Goal: Task Accomplishment & Management: Manage account settings

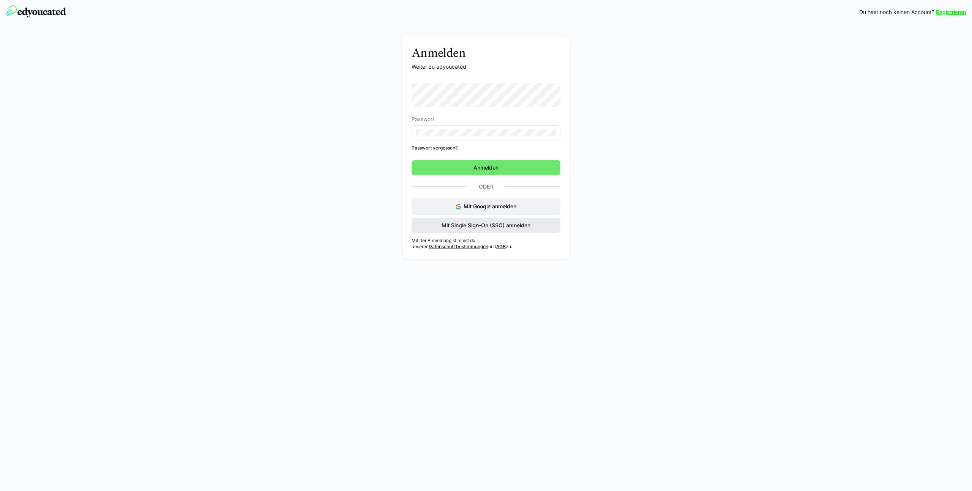
click at [480, 226] on span "Mit Single Sign-On (SSO) anmelden" at bounding box center [485, 226] width 91 height 8
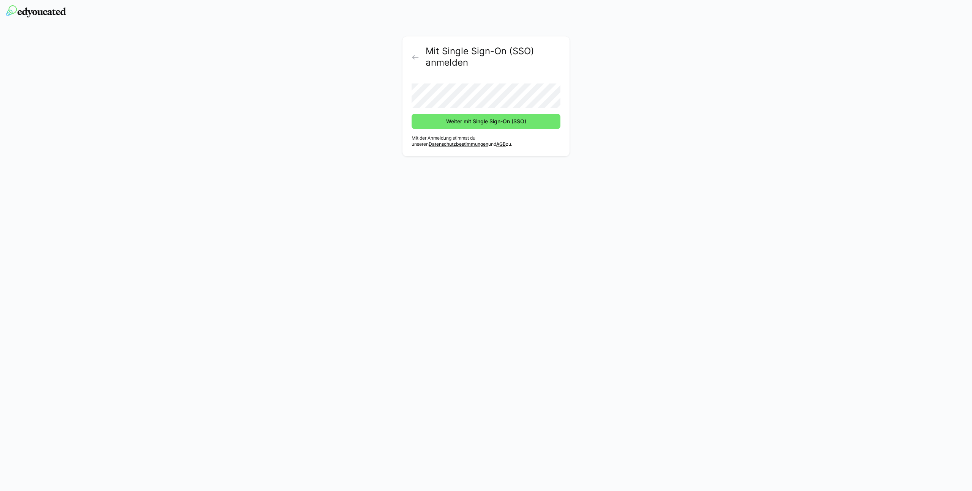
click at [412, 114] on button "Weiter mit Single Sign-On (SSO)" at bounding box center [486, 121] width 149 height 15
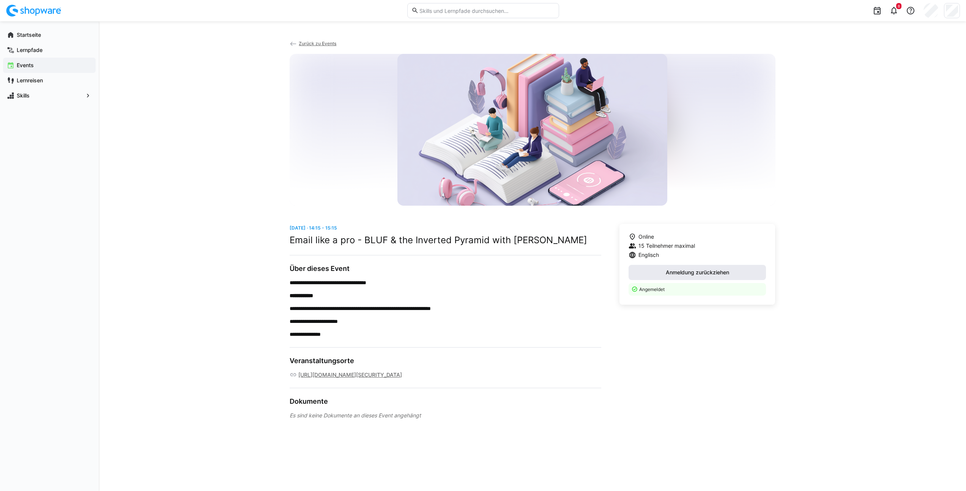
click at [692, 272] on span "Anmeldung zurückziehen" at bounding box center [698, 273] width 66 height 8
click at [0, 0] on app-navigation-label "Lernpfade" at bounding box center [0, 0] width 0 height 0
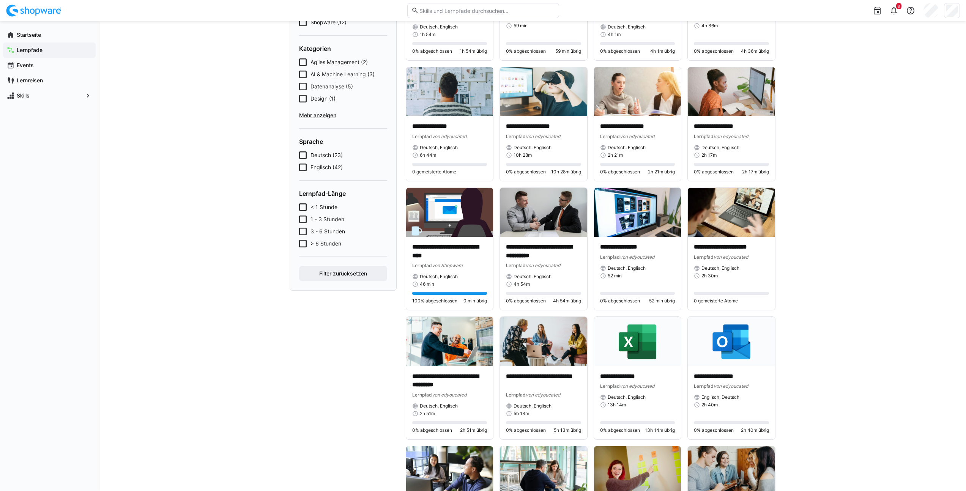
scroll to position [105, 0]
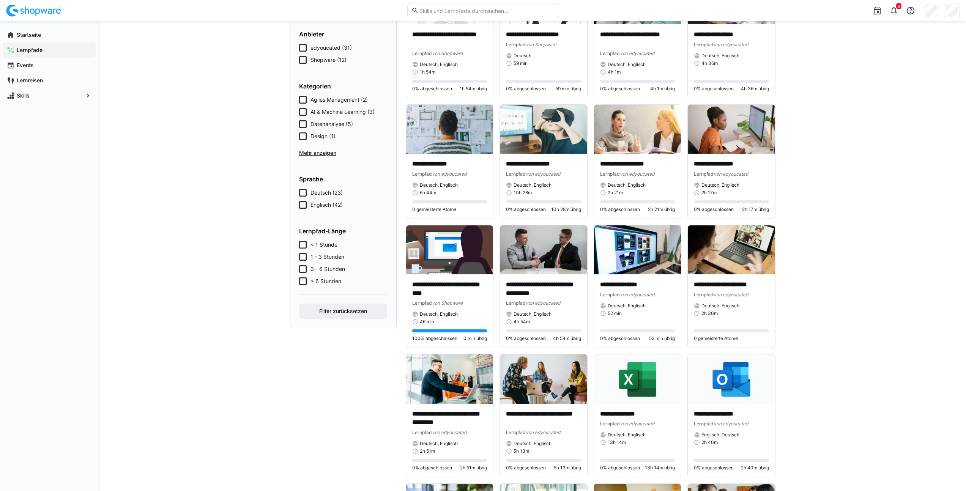
drag, startPoint x: 192, startPoint y: 76, endPoint x: 168, endPoint y: 27, distance: 54.5
